Goal: Task Accomplishment & Management: Complete application form

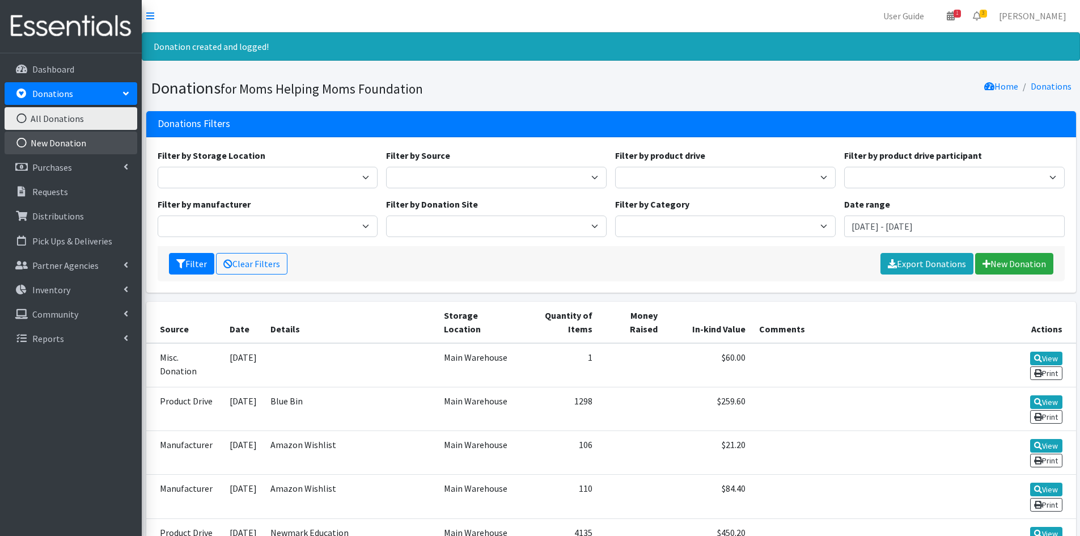
click at [49, 143] on link "New Donation" at bounding box center [71, 143] width 133 height 23
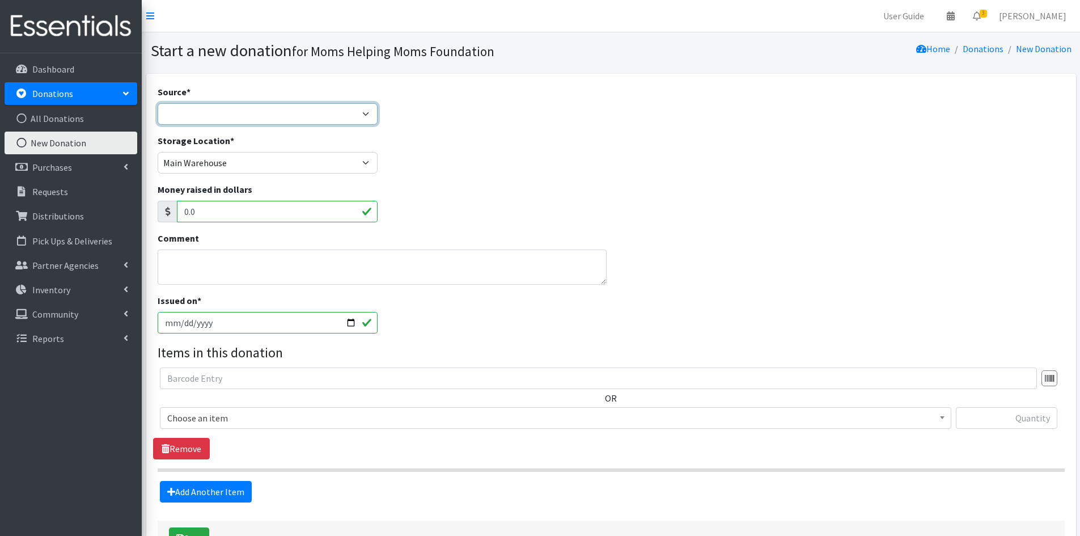
click at [369, 115] on select "Product Drive Manufacturer Donation Site Misc. Donation" at bounding box center [268, 114] width 221 height 22
select select "Misc. Donation"
click at [158, 103] on select "Product Drive Manufacturer Donation Site Misc. Donation" at bounding box center [268, 114] width 221 height 22
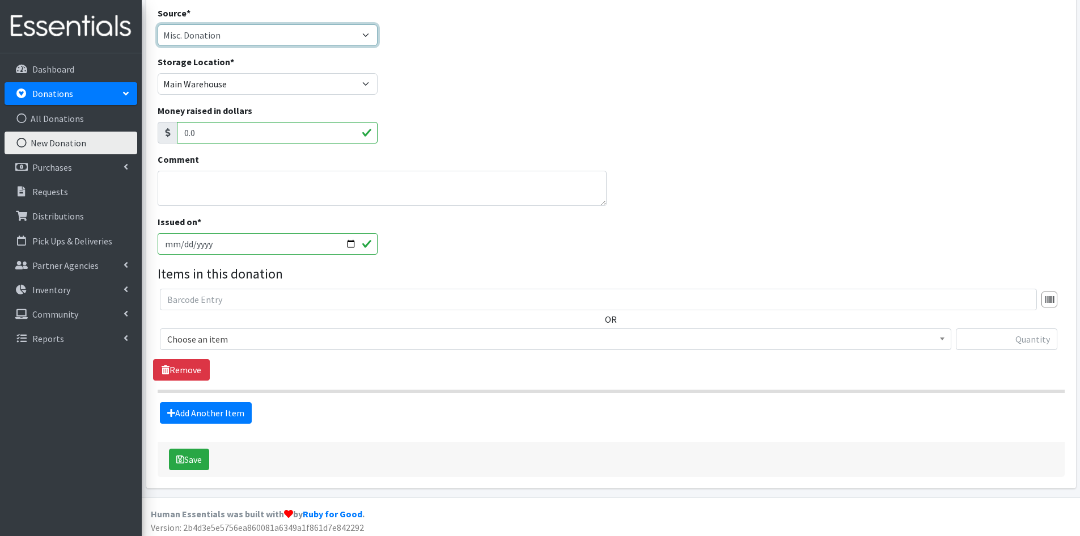
scroll to position [83, 0]
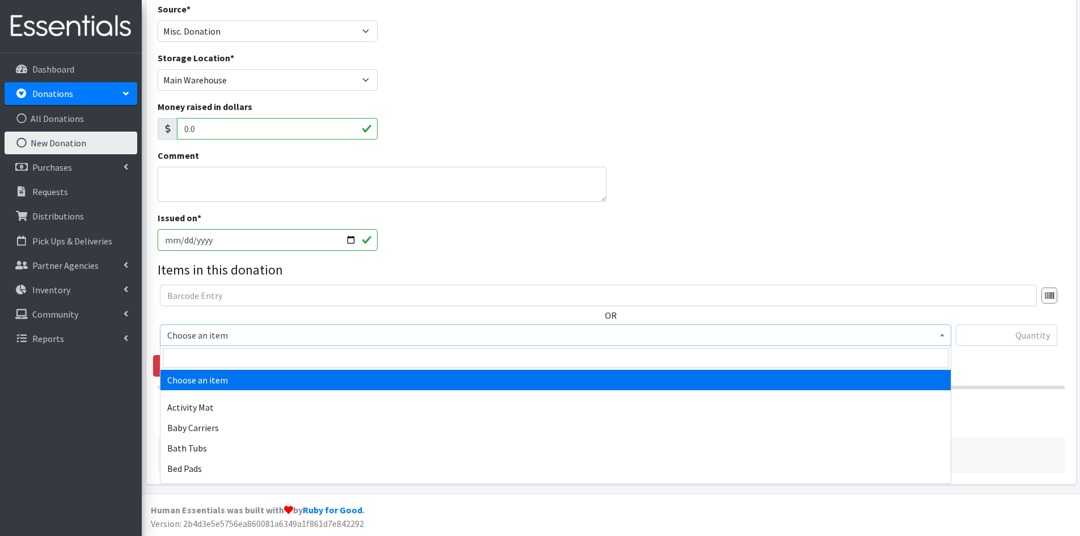
click at [945, 333] on span at bounding box center [942, 334] width 11 height 18
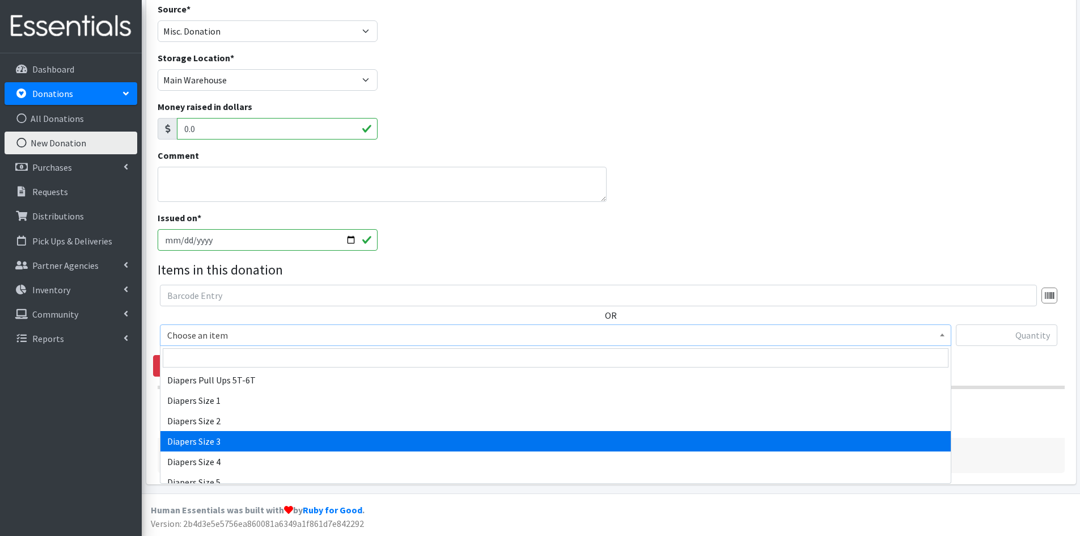
scroll to position [1247, 0]
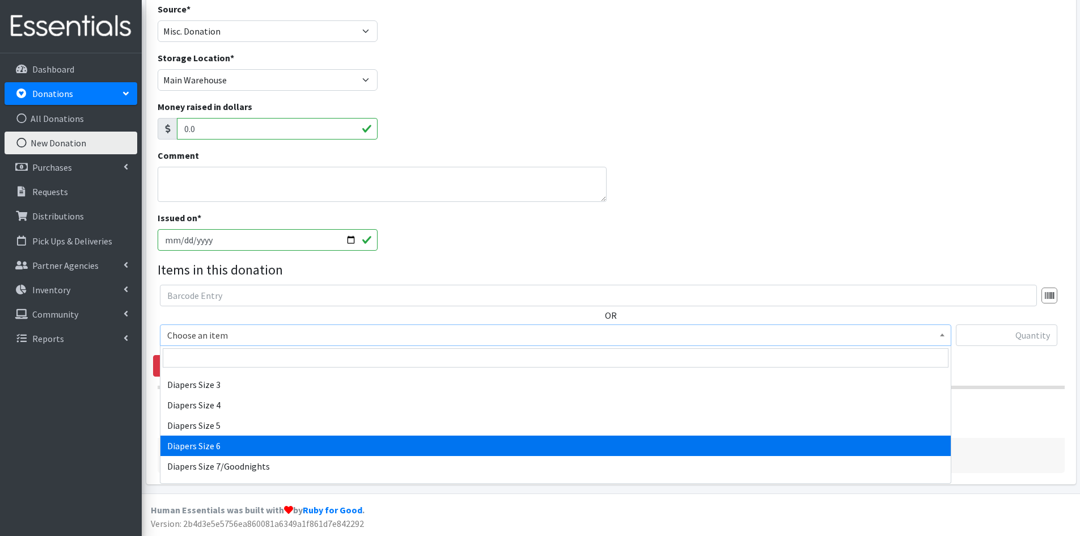
select select "1969"
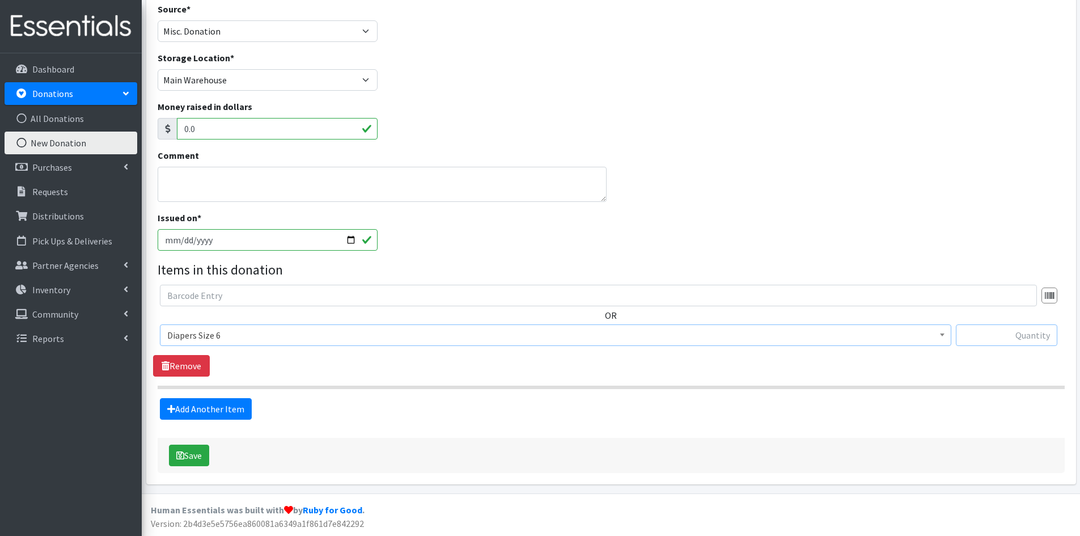
click at [1019, 326] on input "text" at bounding box center [1006, 335] width 101 height 22
type input "8000"
click at [195, 404] on link "Add Another Item" at bounding box center [206, 409] width 92 height 22
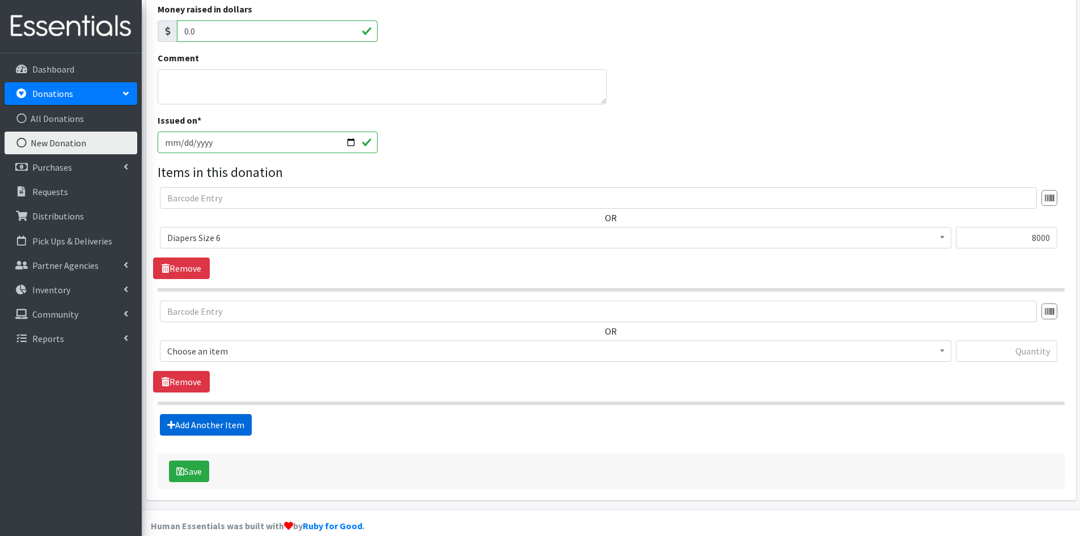
scroll to position [196, 0]
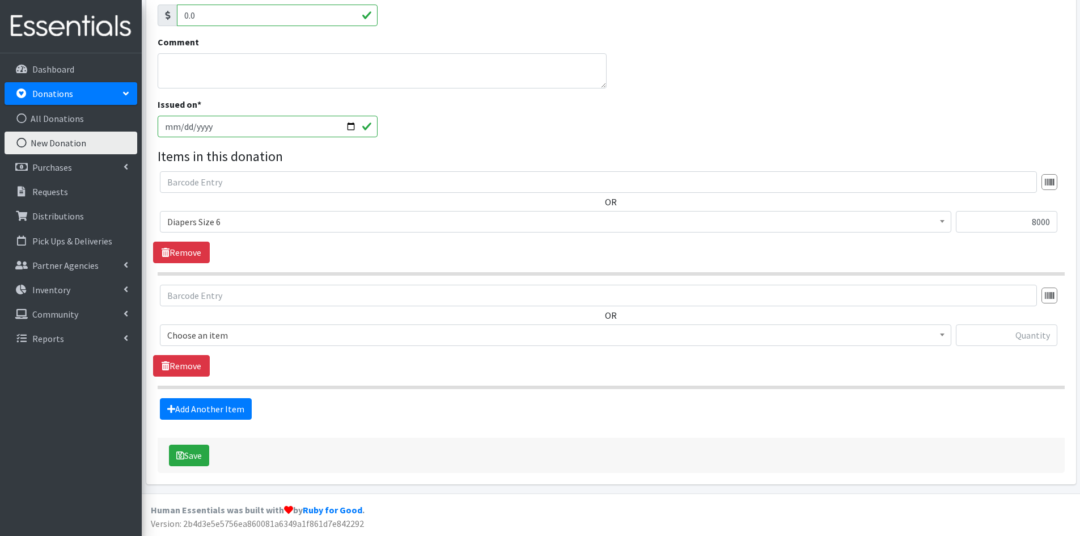
click at [944, 330] on span at bounding box center [942, 334] width 11 height 18
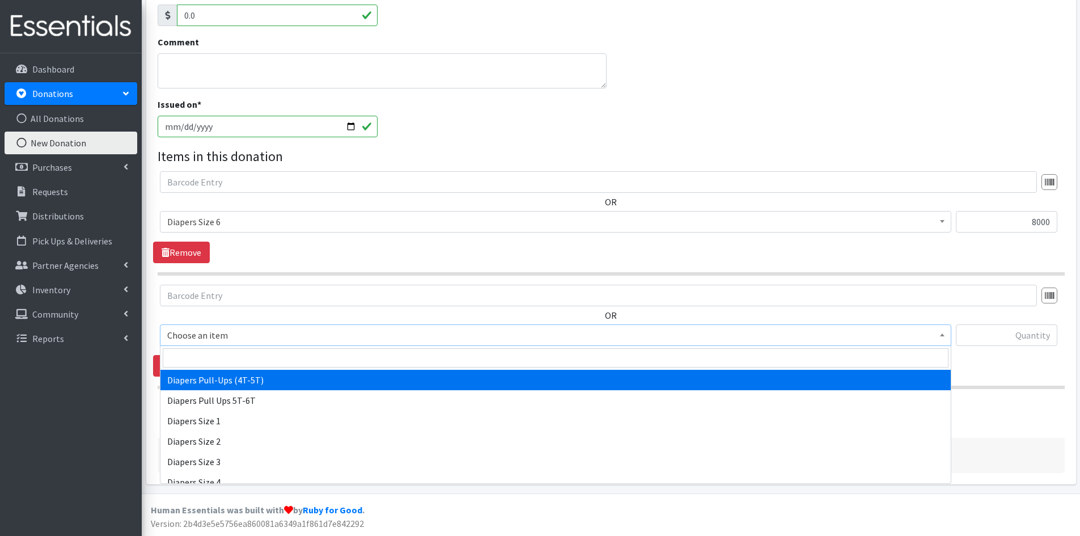
scroll to position [1191, 0]
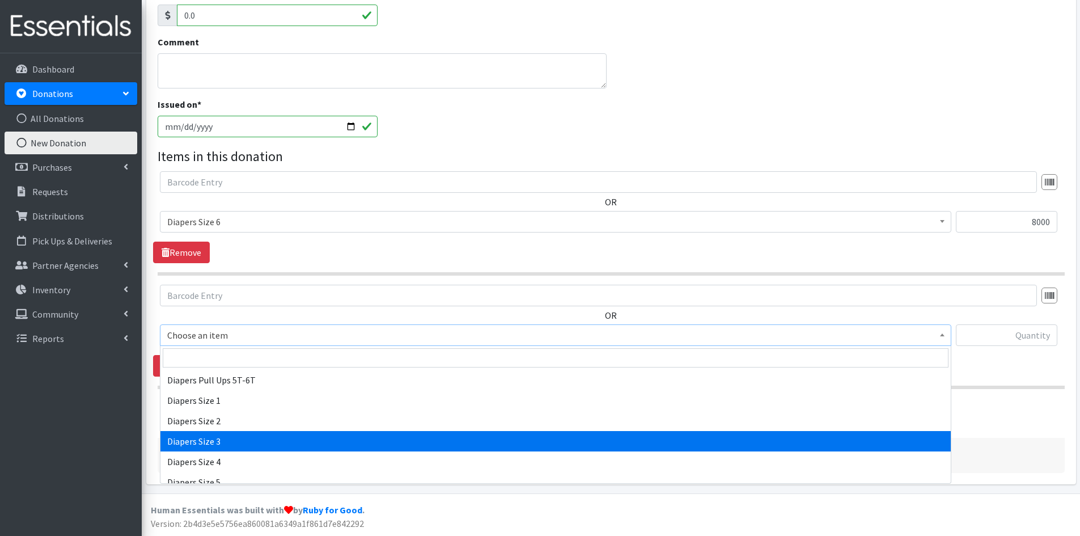
select select "1966"
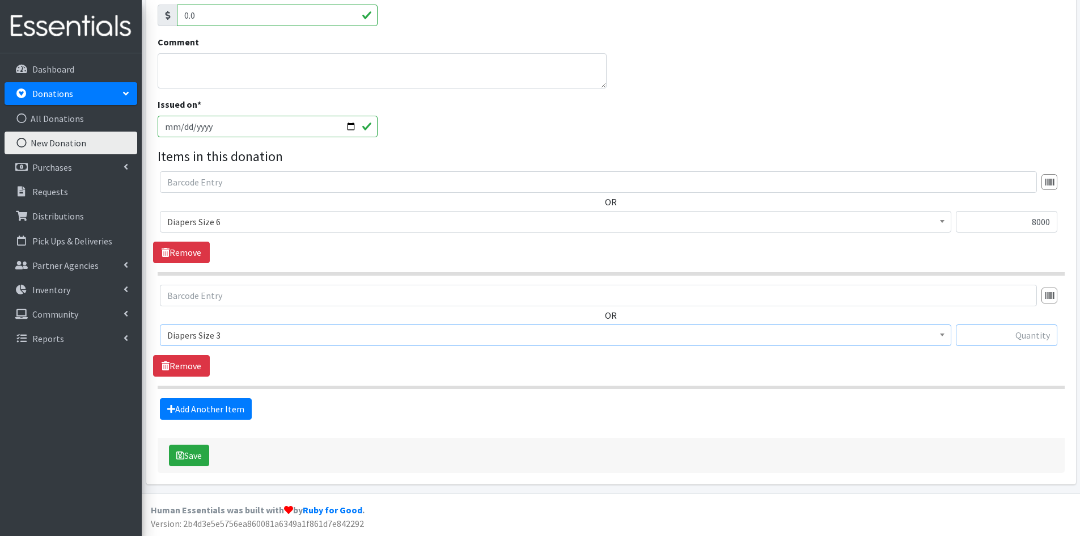
click at [1011, 334] on input "text" at bounding box center [1006, 335] width 101 height 22
type input "8000"
click at [209, 409] on link "Add Another Item" at bounding box center [206, 409] width 92 height 22
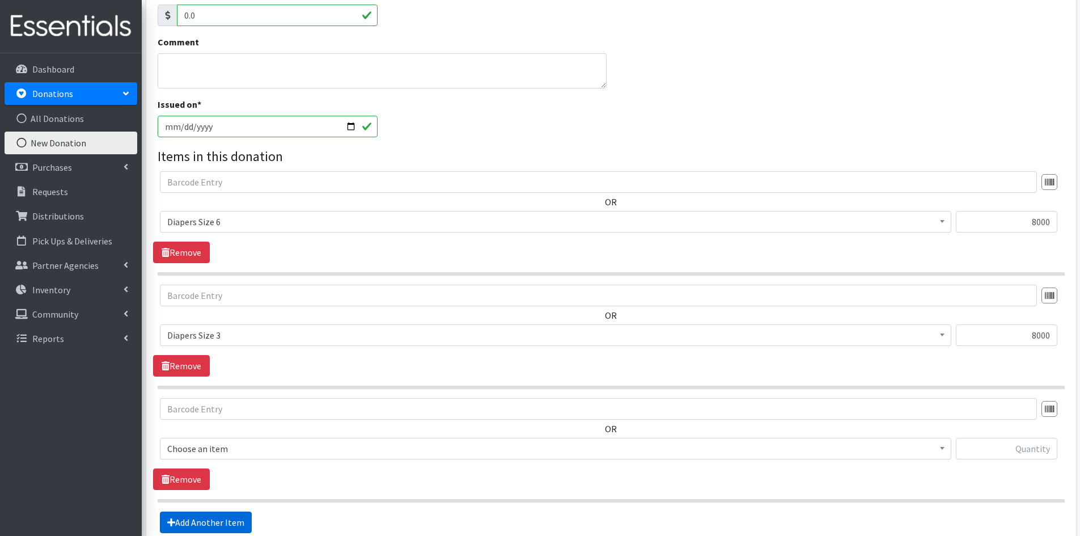
scroll to position [310, 0]
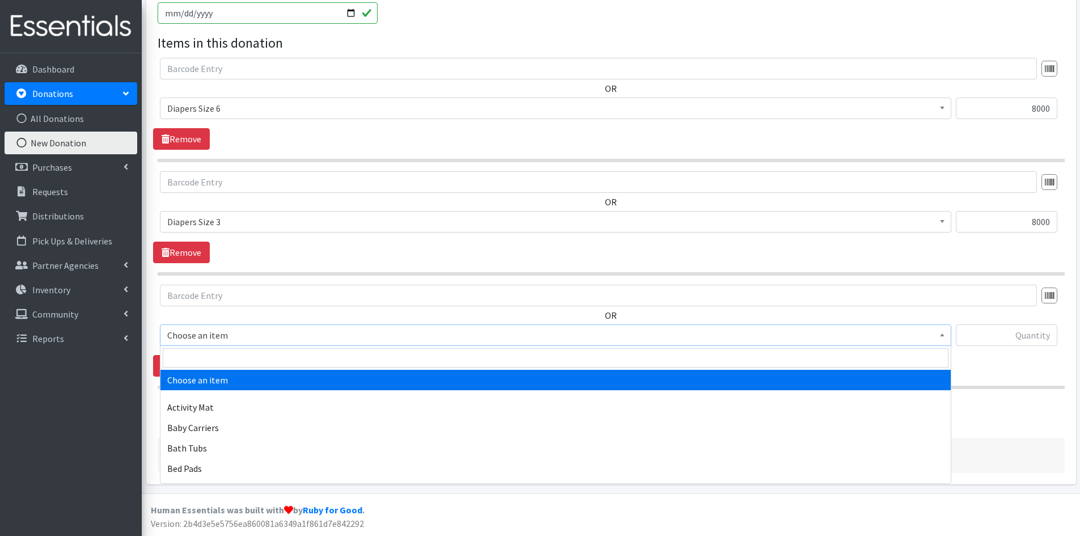
click at [945, 336] on span at bounding box center [942, 334] width 11 height 18
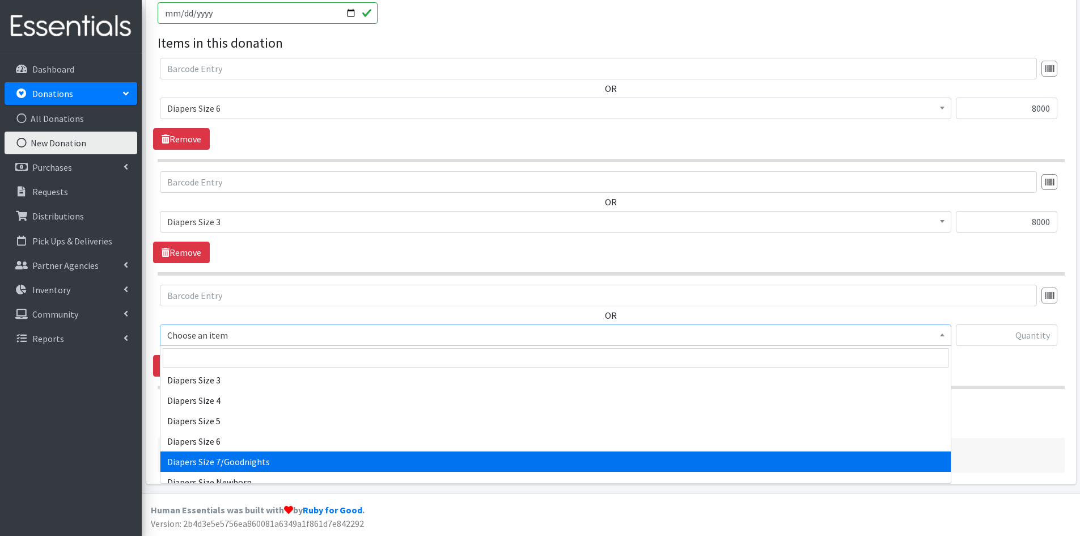
scroll to position [1247, 0]
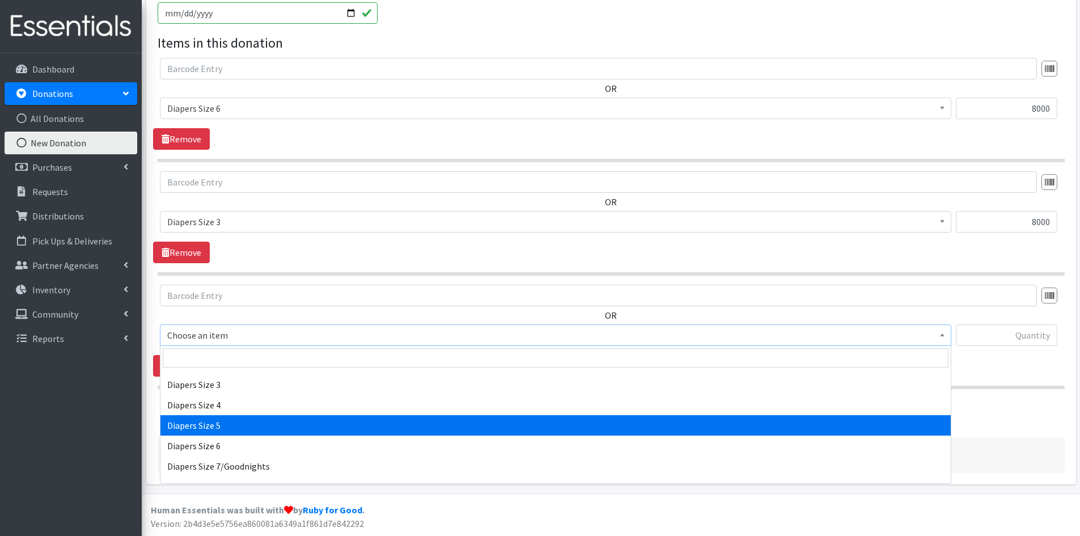
select select "1968"
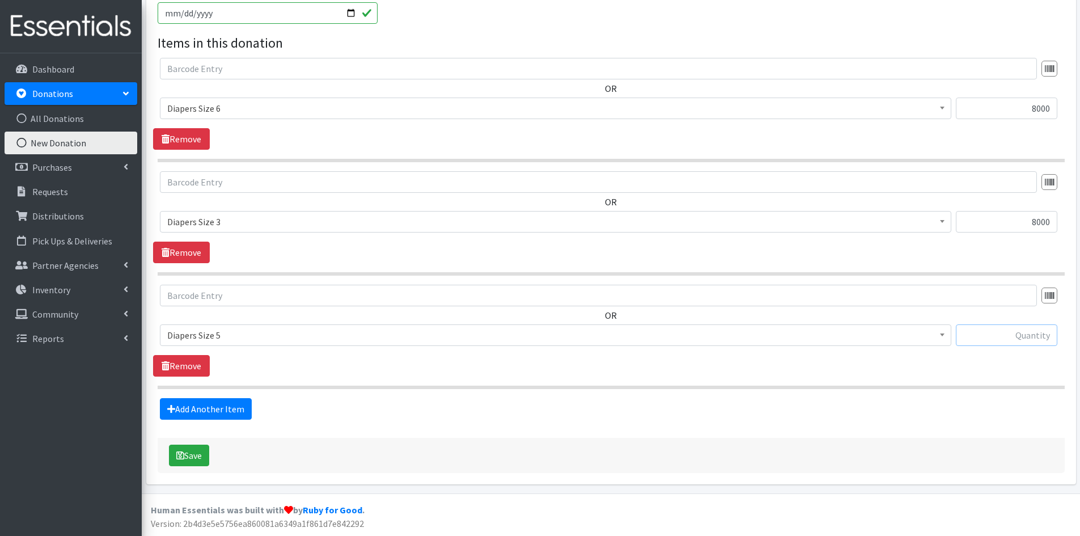
click at [992, 337] on input "text" at bounding box center [1006, 335] width 101 height 22
type input "7800"
click at [209, 410] on link "Add Another Item" at bounding box center [206, 409] width 92 height 22
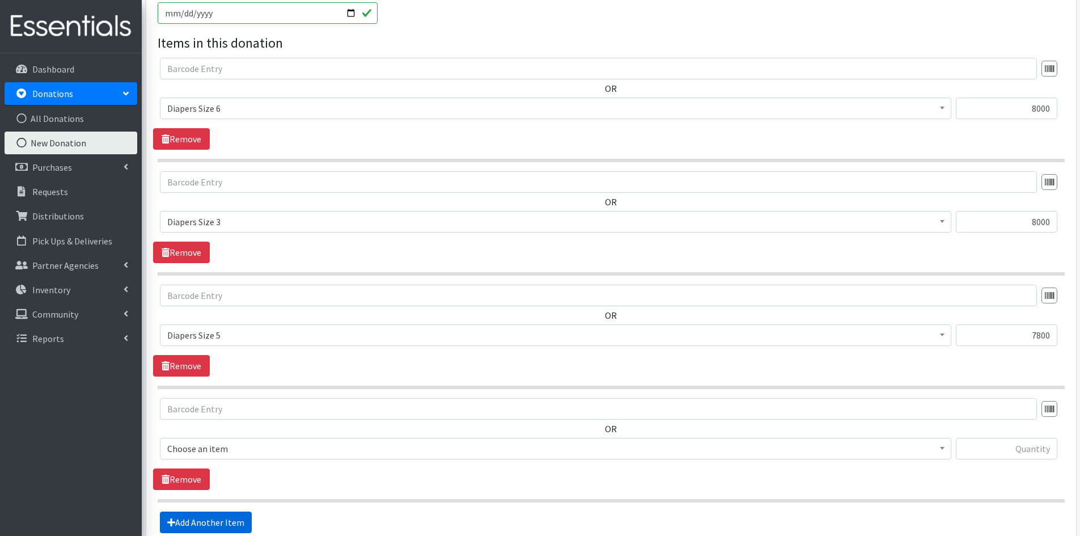
scroll to position [423, 0]
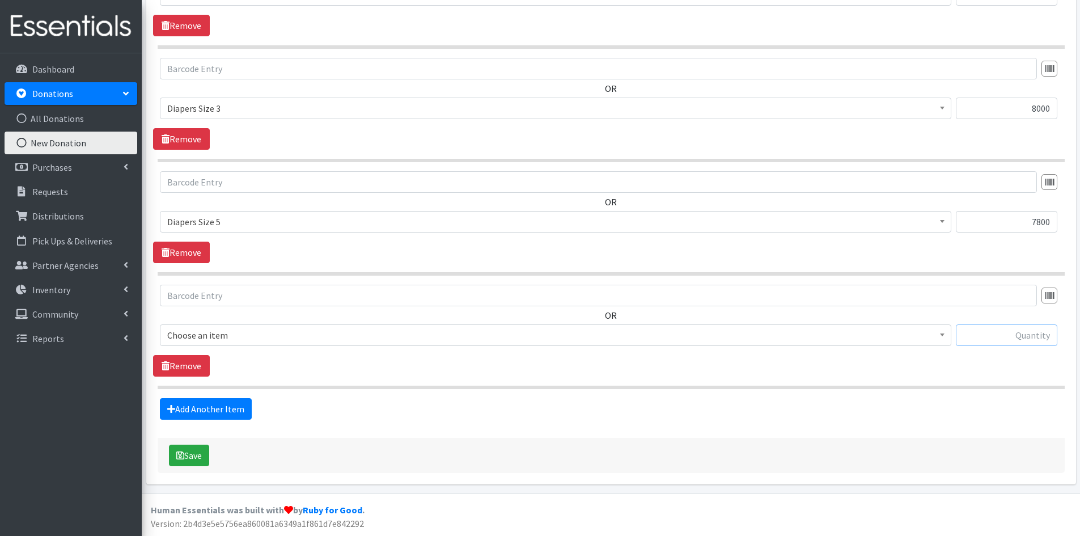
click at [972, 334] on input "text" at bounding box center [1006, 335] width 101 height 22
type input "64008"
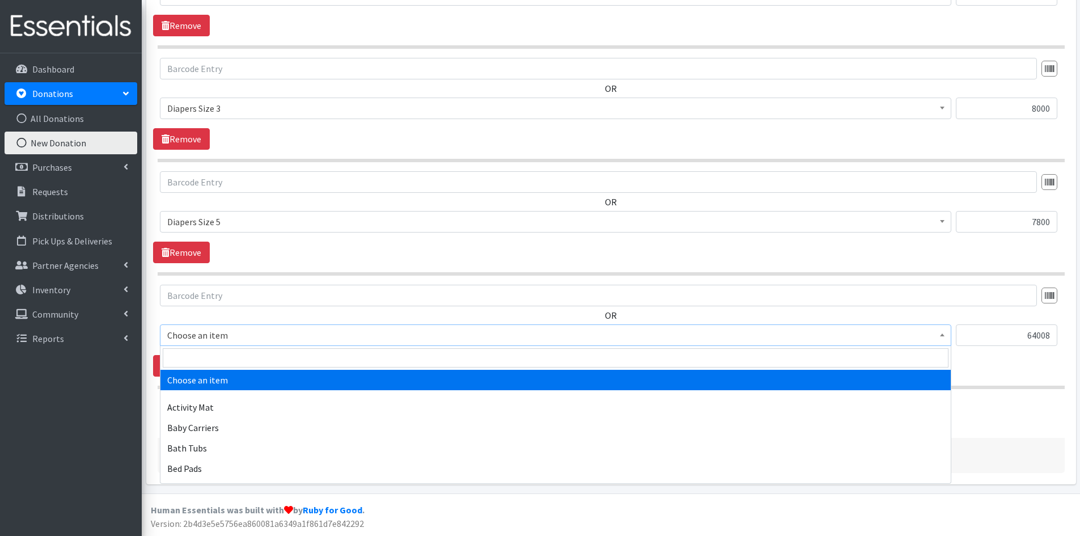
click at [943, 338] on span at bounding box center [942, 334] width 11 height 18
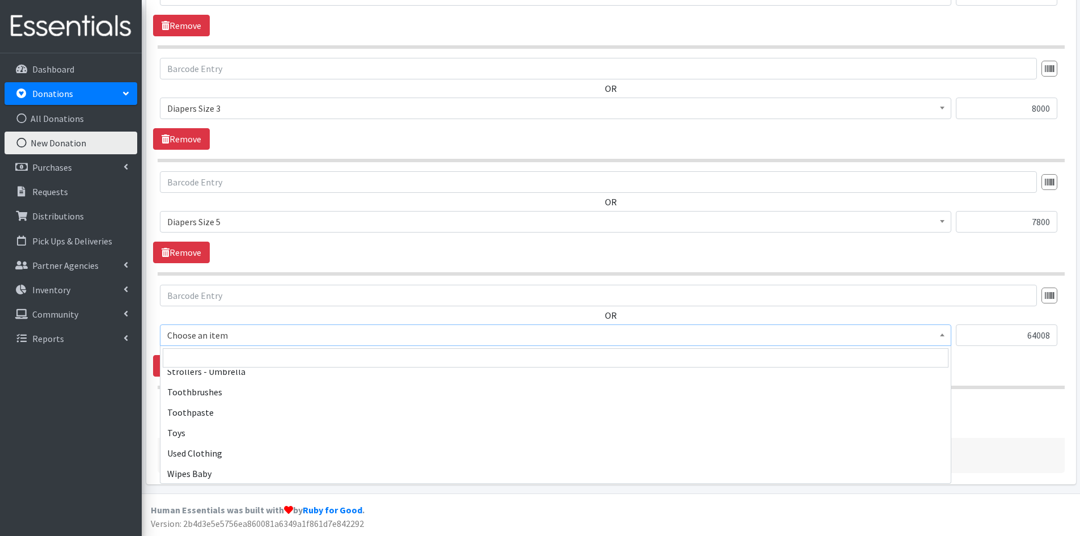
scroll to position [2608, 0]
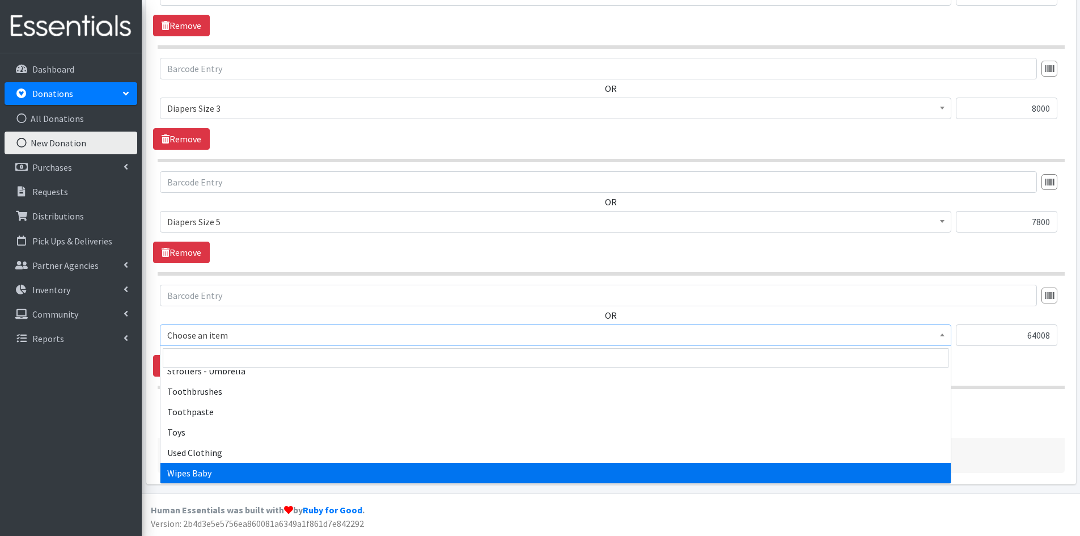
select select "1929"
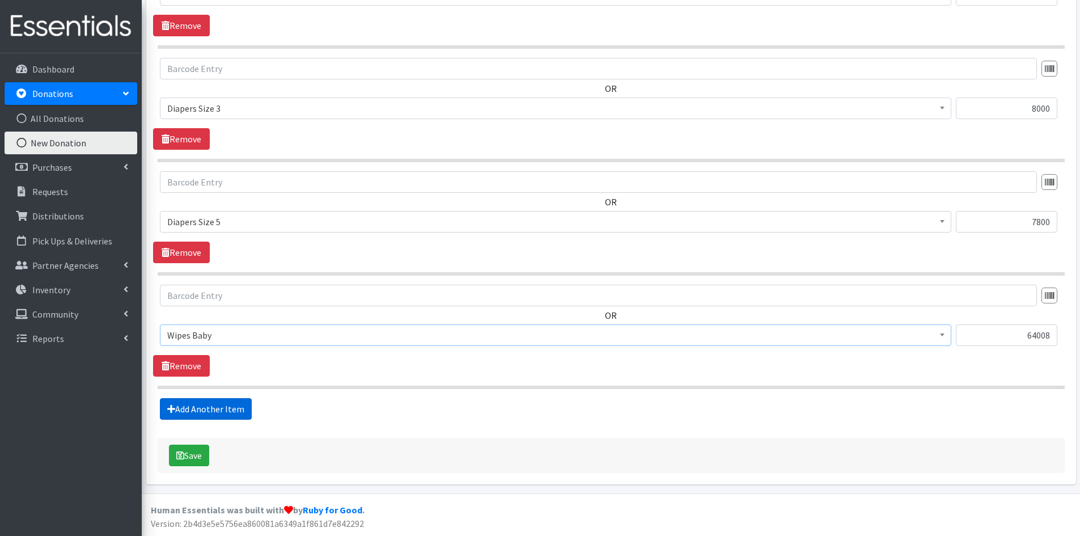
click at [219, 401] on link "Add Another Item" at bounding box center [206, 409] width 92 height 22
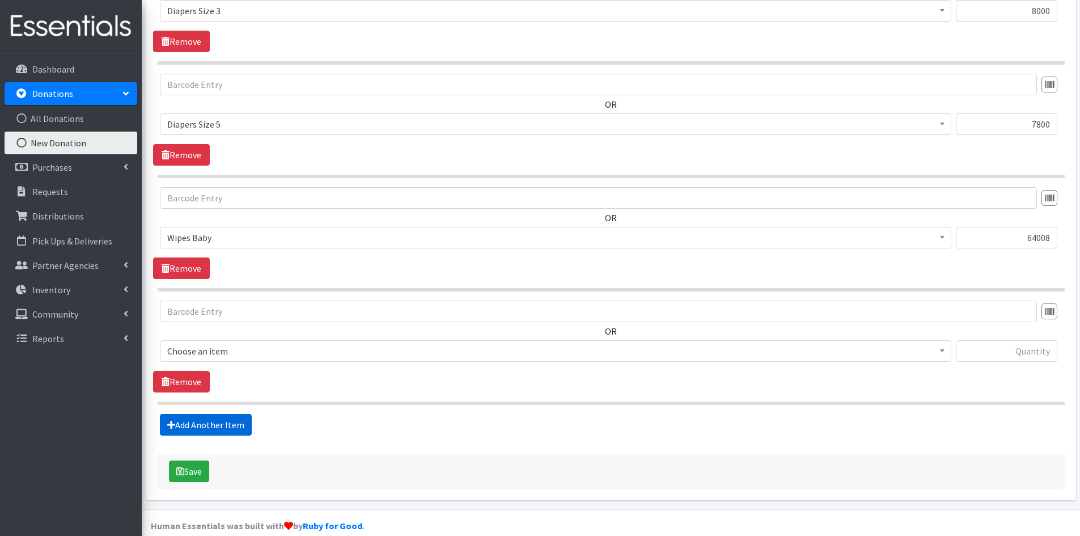
scroll to position [536, 0]
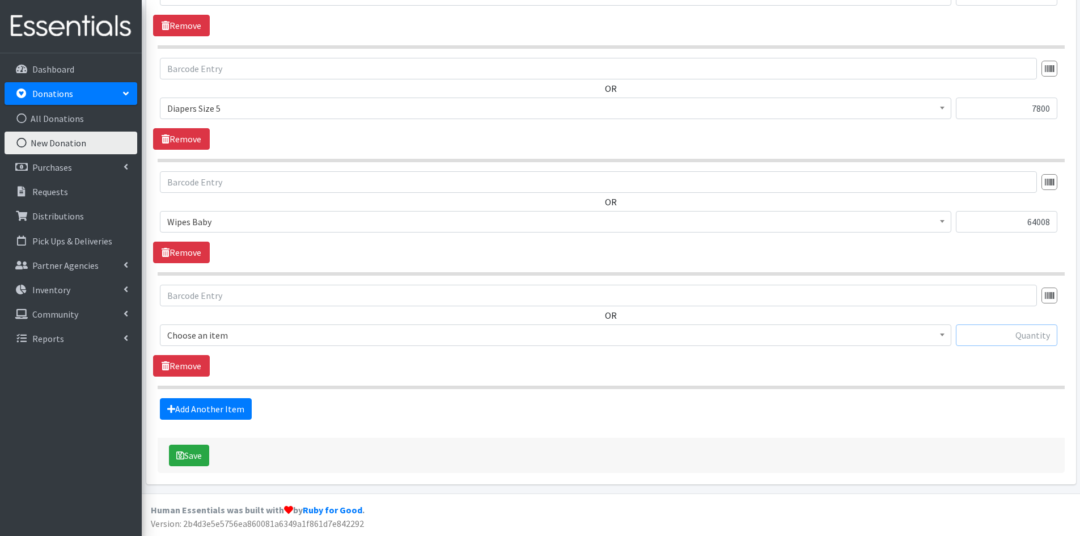
click at [974, 331] on input "text" at bounding box center [1006, 335] width 101 height 22
type input "480"
click at [944, 338] on span at bounding box center [942, 334] width 11 height 18
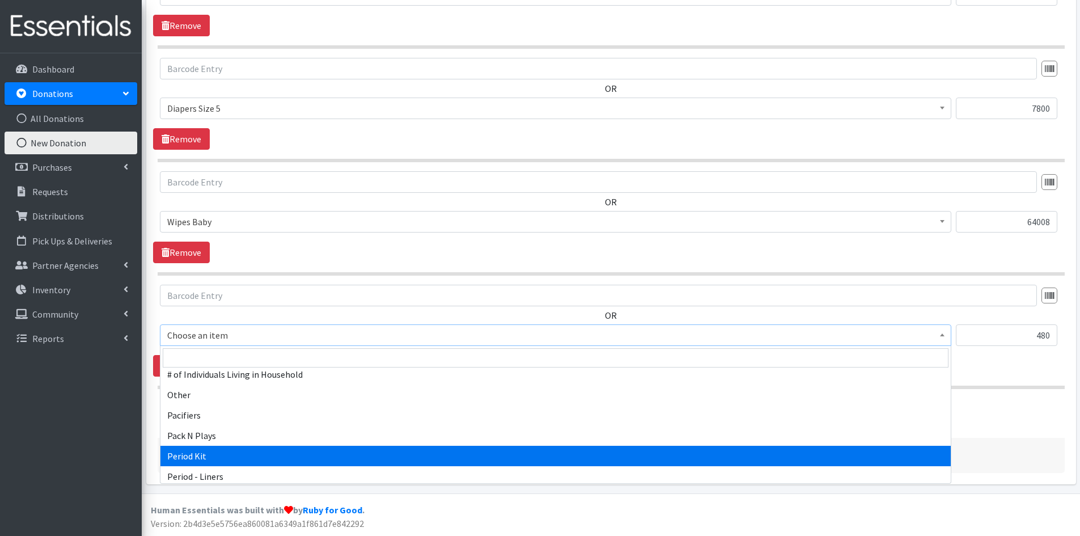
scroll to position [1644, 0]
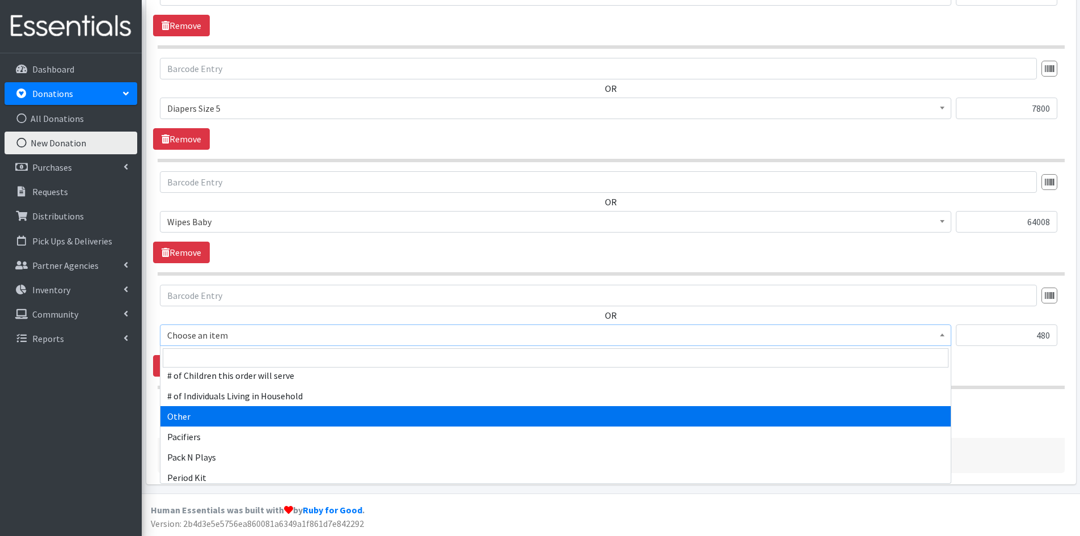
select select "316"
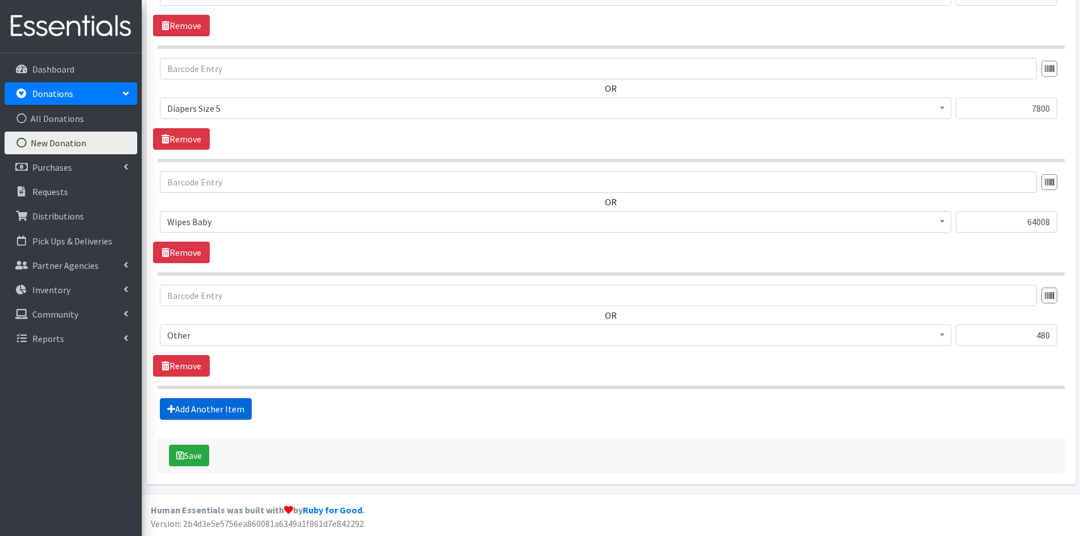
click at [236, 408] on link "Add Another Item" at bounding box center [206, 409] width 92 height 22
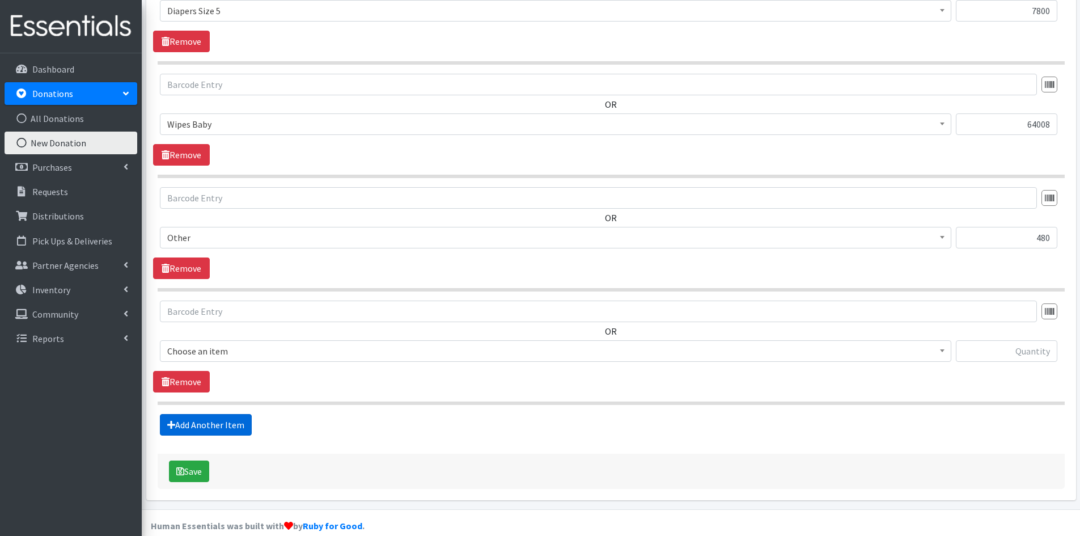
scroll to position [650, 0]
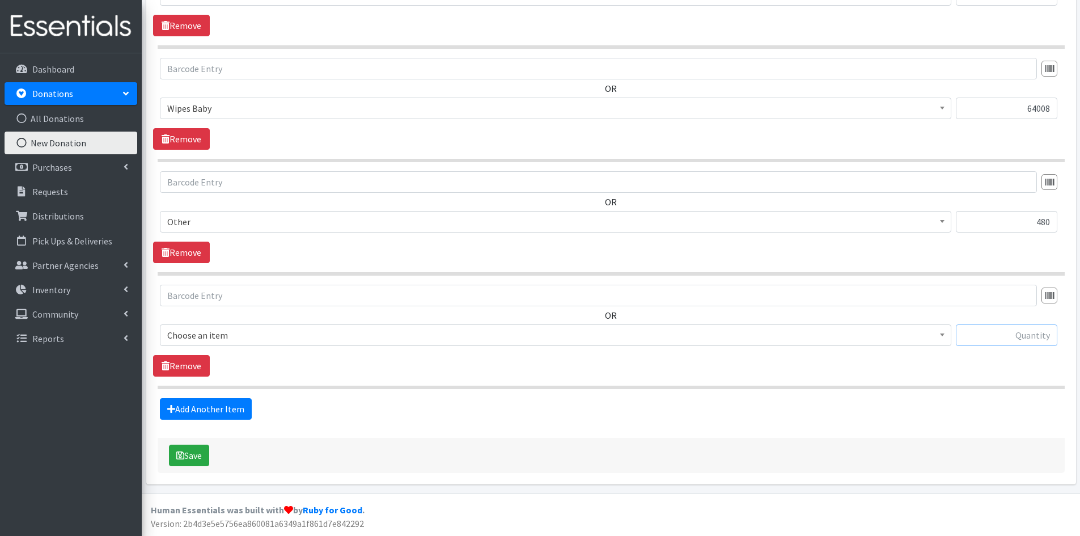
click at [972, 332] on input "text" at bounding box center [1006, 335] width 101 height 22
type input "18"
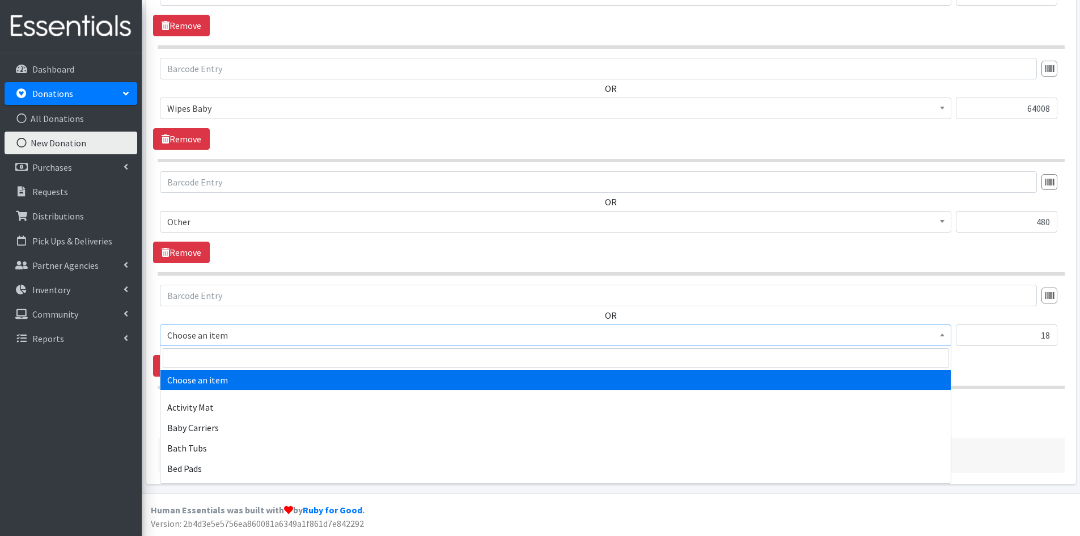
click at [943, 333] on b at bounding box center [942, 334] width 5 height 3
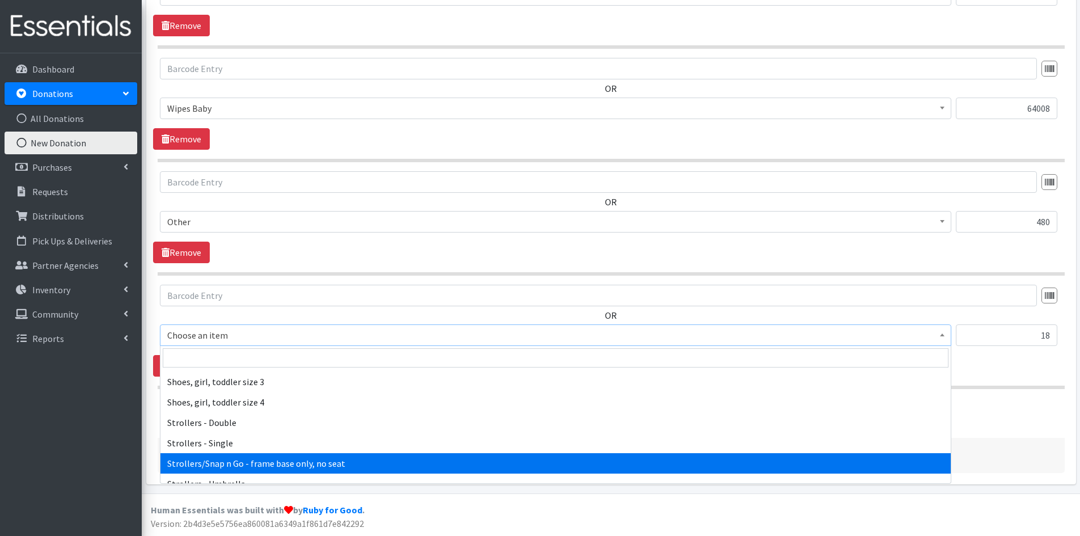
scroll to position [2495, 0]
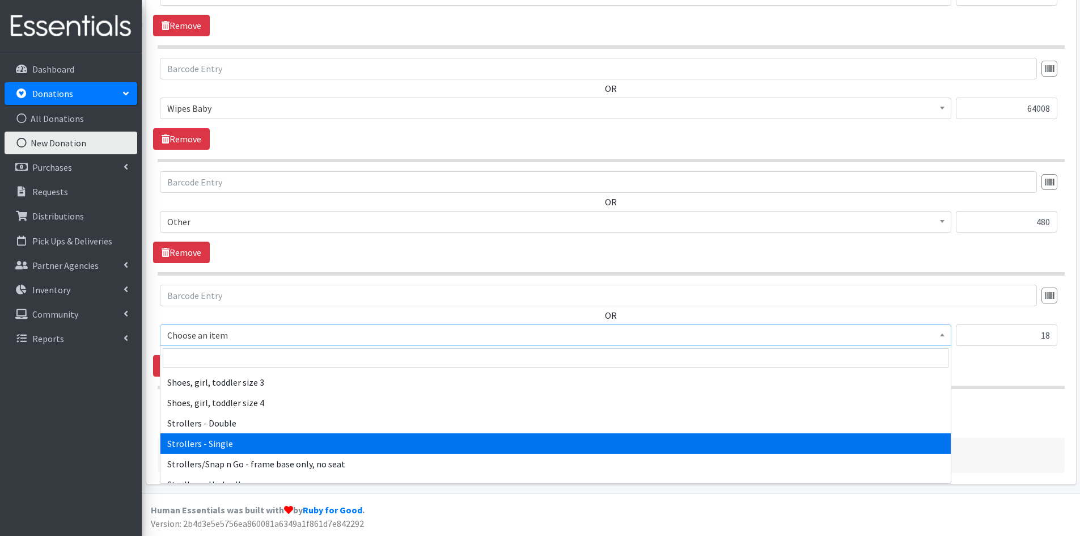
select select "1978"
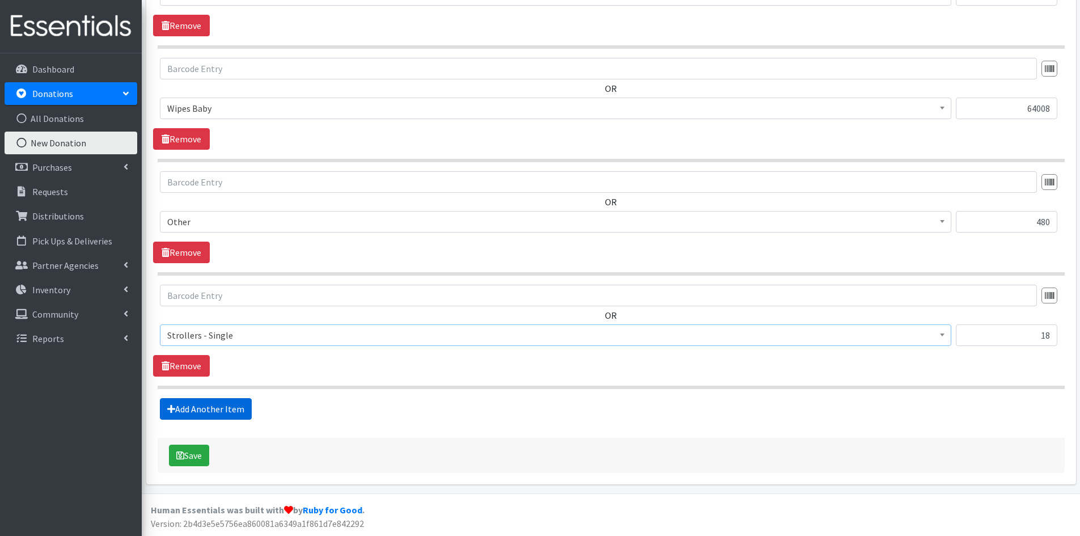
click at [221, 406] on link "Add Another Item" at bounding box center [206, 409] width 92 height 22
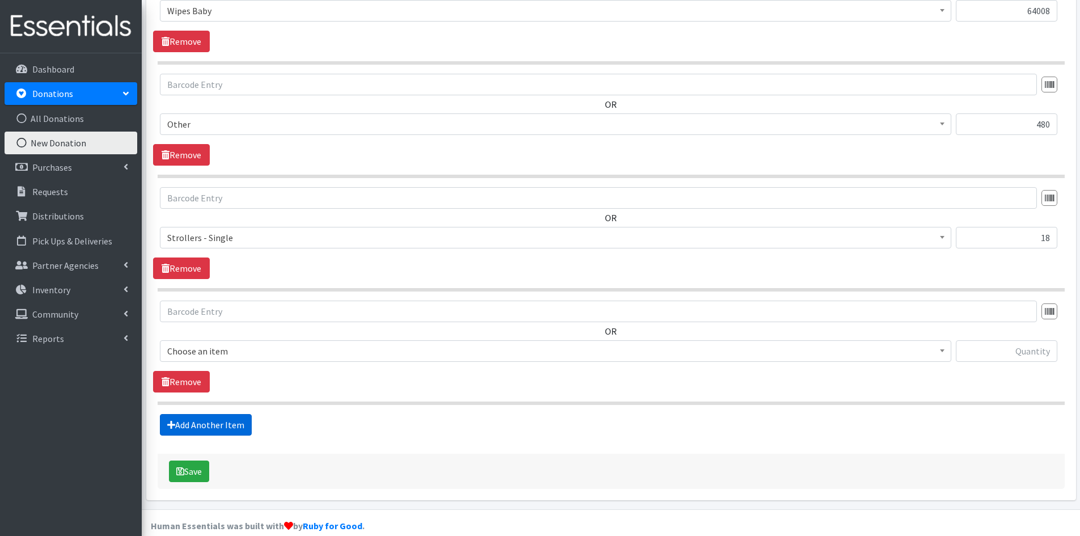
scroll to position [763, 0]
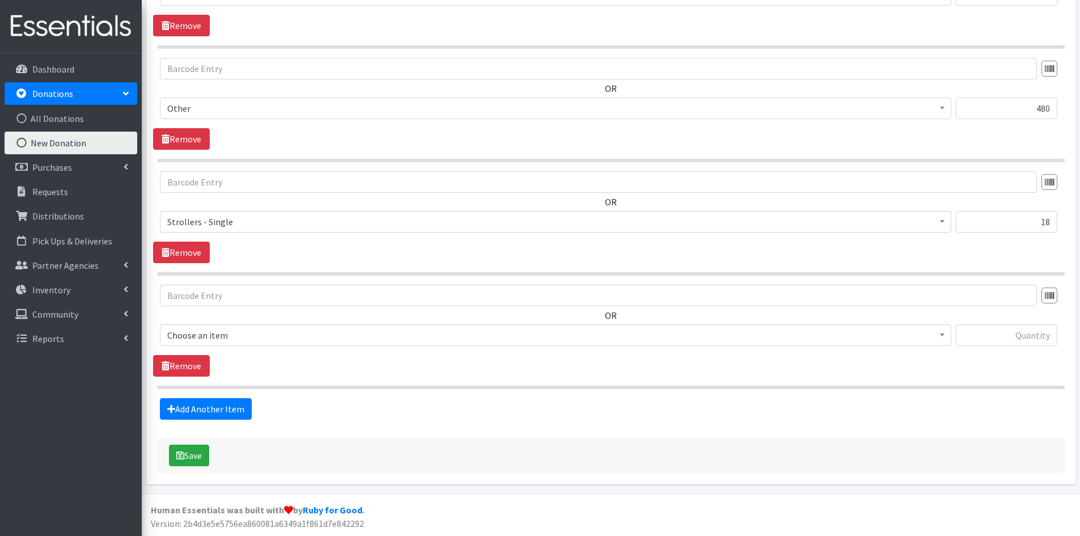
click at [940, 333] on b at bounding box center [942, 334] width 5 height 3
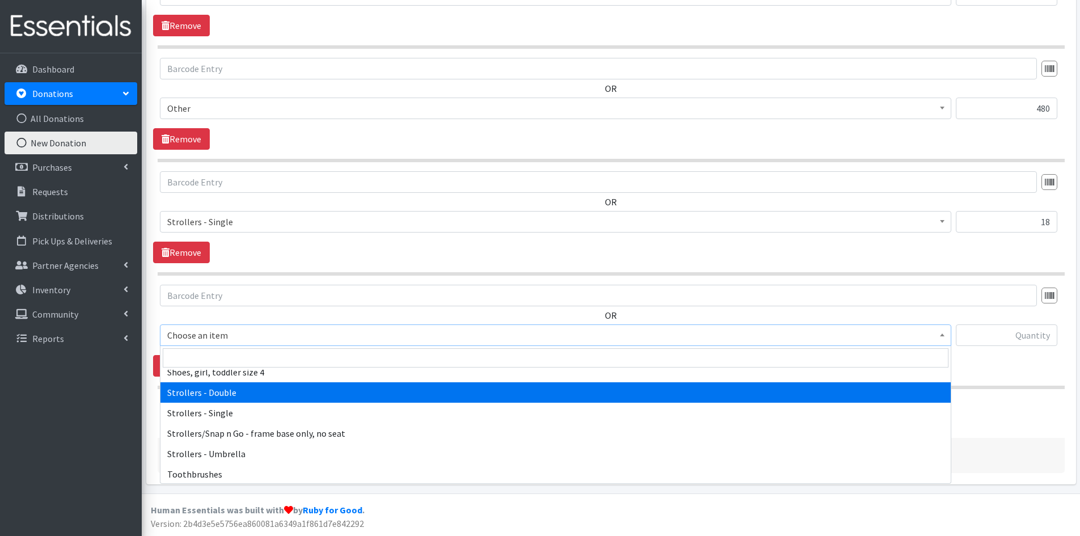
scroll to position [2608, 0]
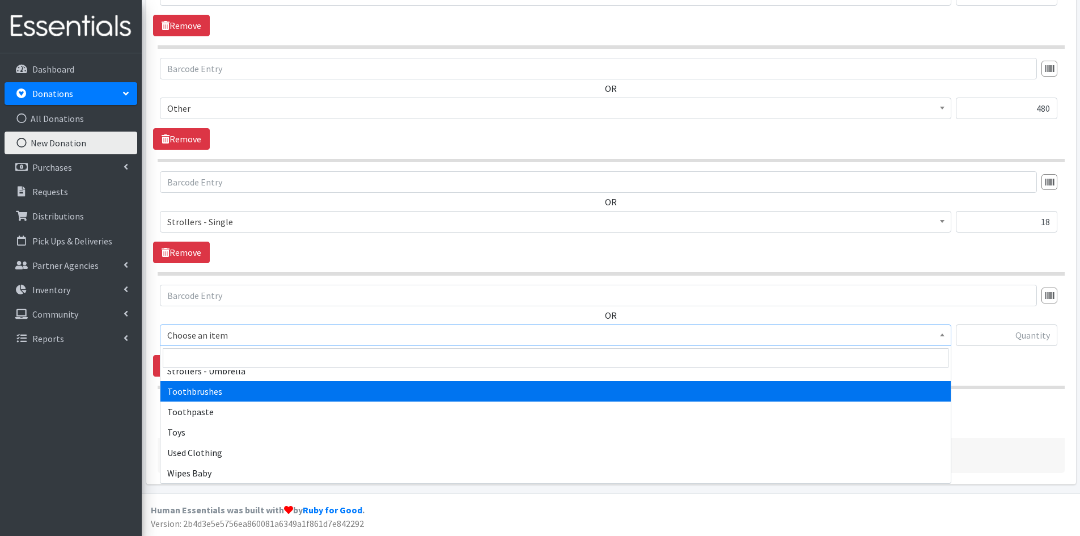
select select "1943"
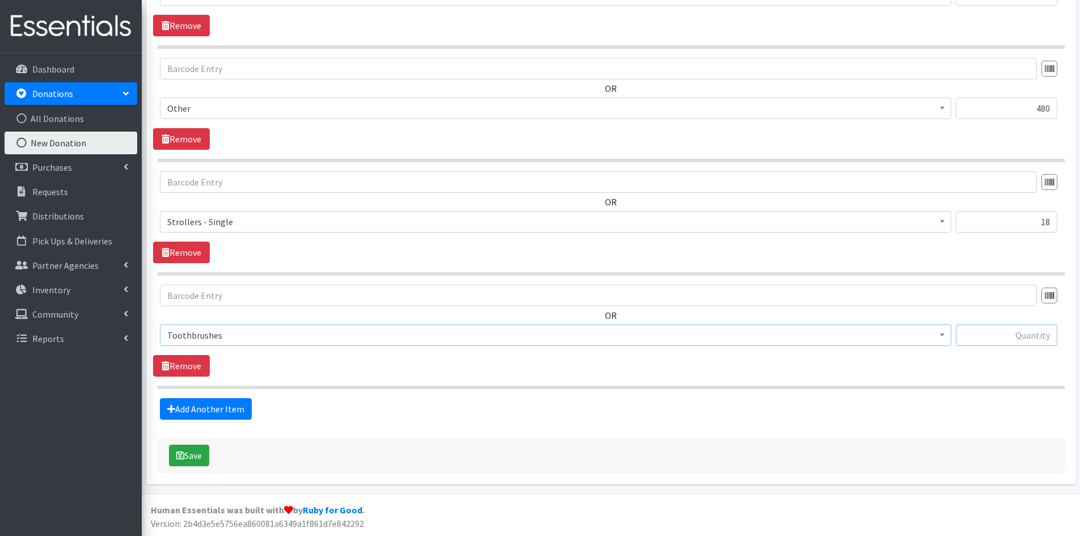
click at [998, 333] on input "text" at bounding box center [1006, 335] width 101 height 22
type input "300"
click at [188, 454] on button "Save" at bounding box center [189, 455] width 40 height 22
